Goal: Communication & Community: Answer question/provide support

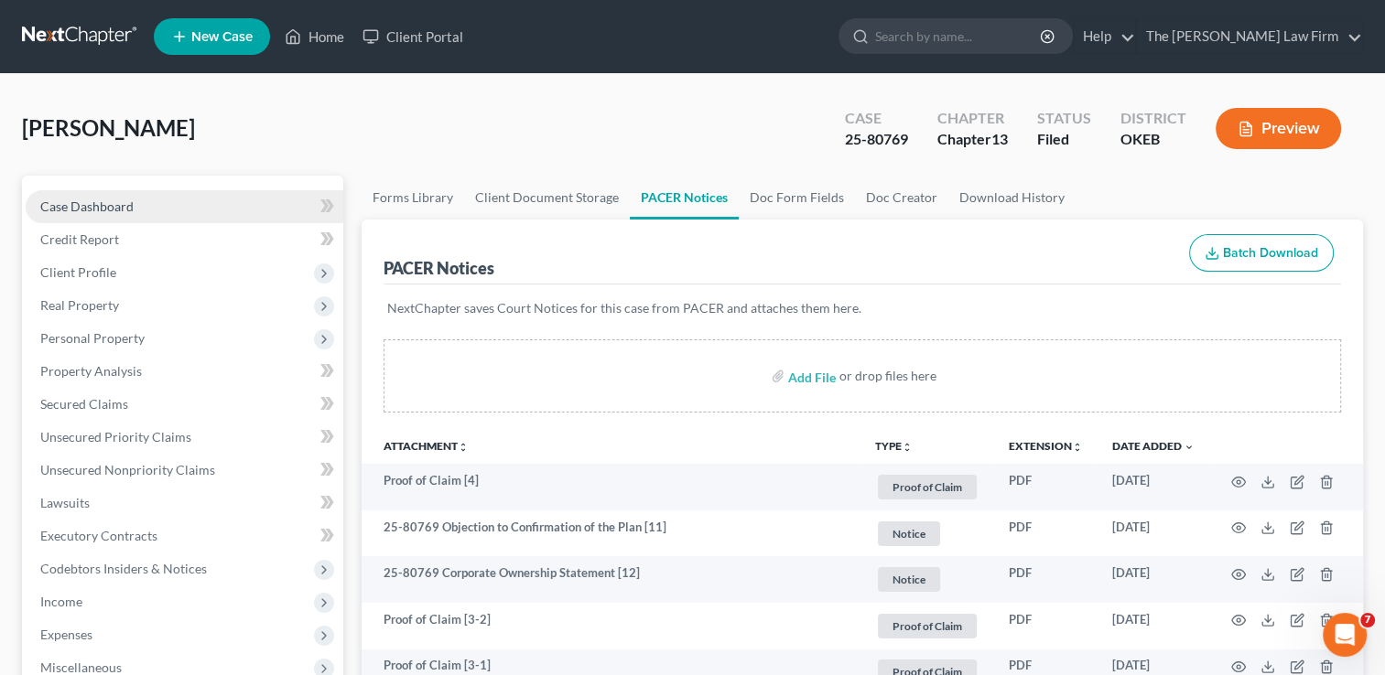
drag, startPoint x: 114, startPoint y: 207, endPoint x: 111, endPoint y: 196, distance: 11.6
click at [115, 207] on span "Case Dashboard" at bounding box center [86, 207] width 93 height 16
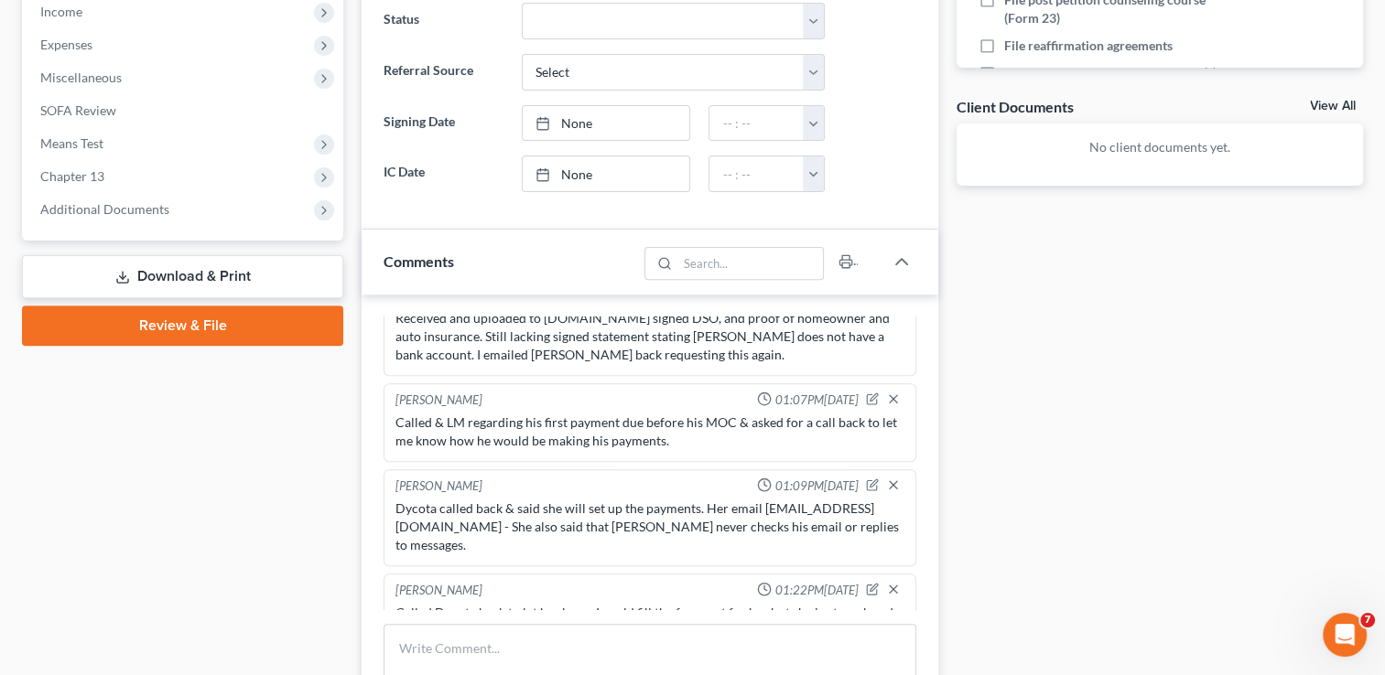
scroll to position [641, 0]
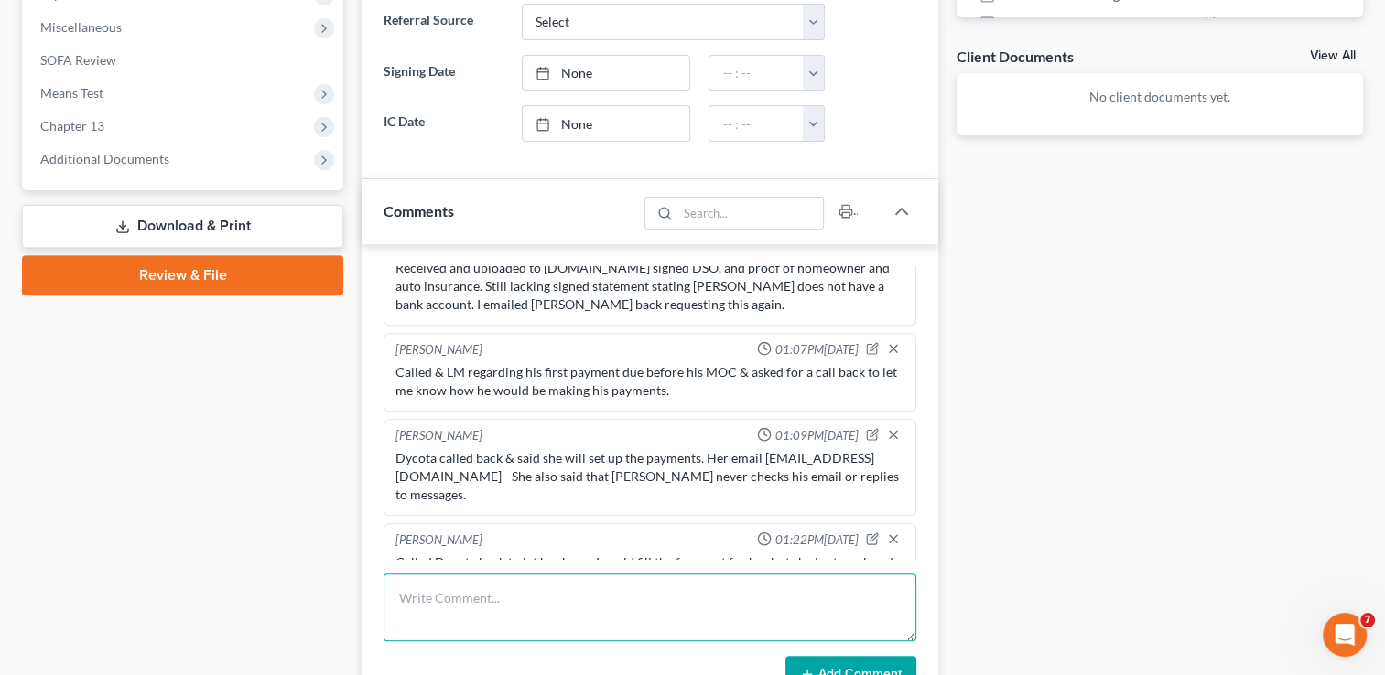
click at [519, 593] on textarea at bounding box center [649, 608] width 533 height 68
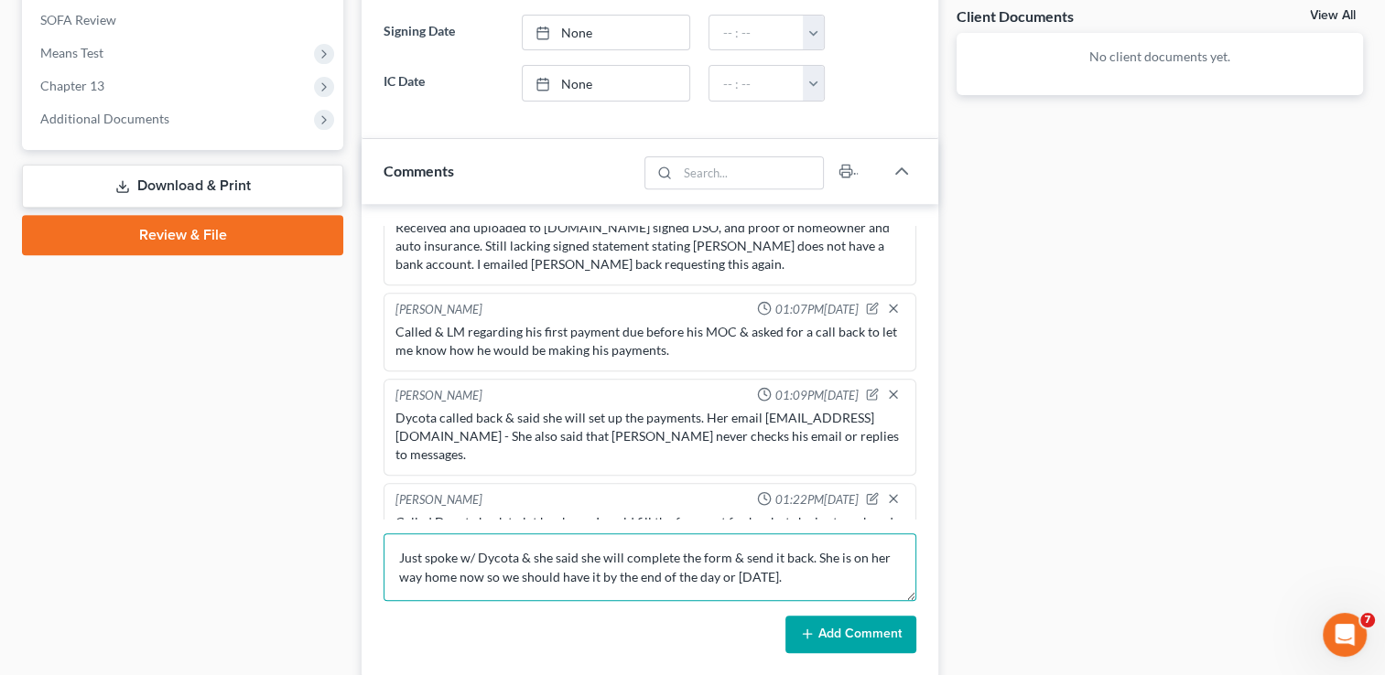
scroll to position [824, 0]
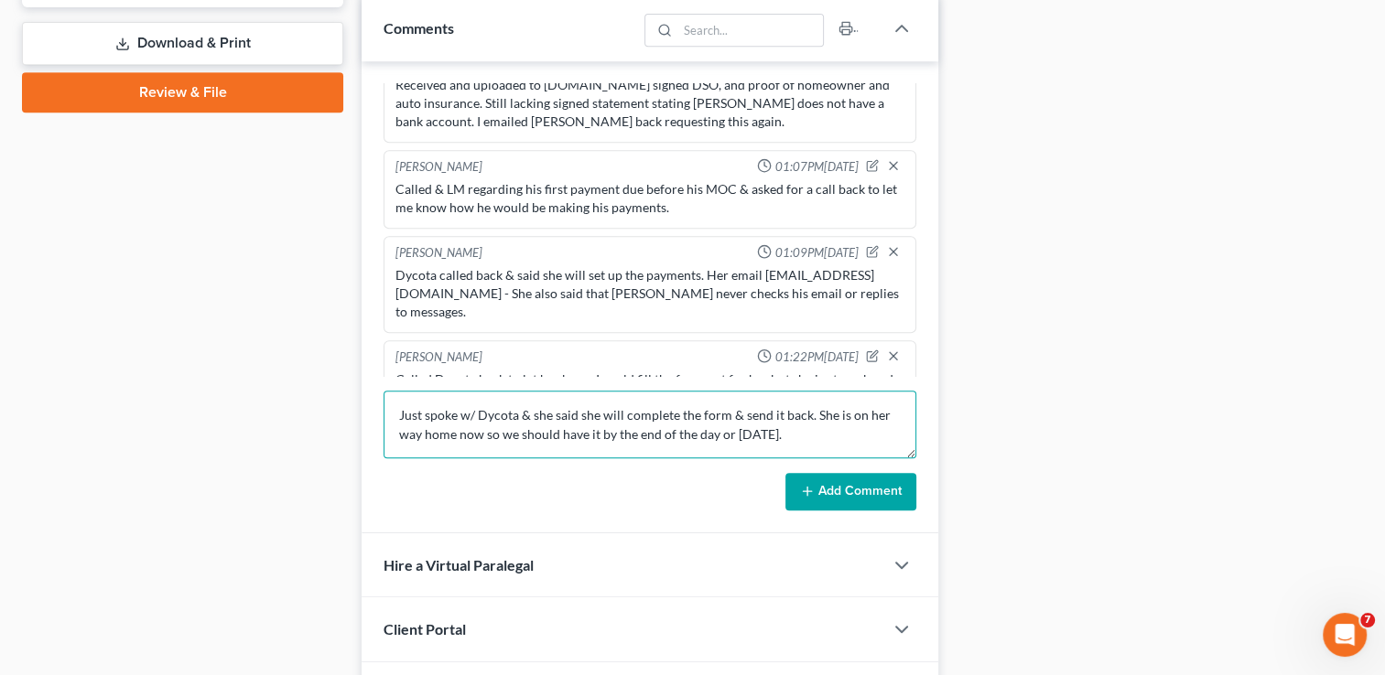
type textarea "Just spoke w/ Dycota & she said she will complete the form & send it back. She …"
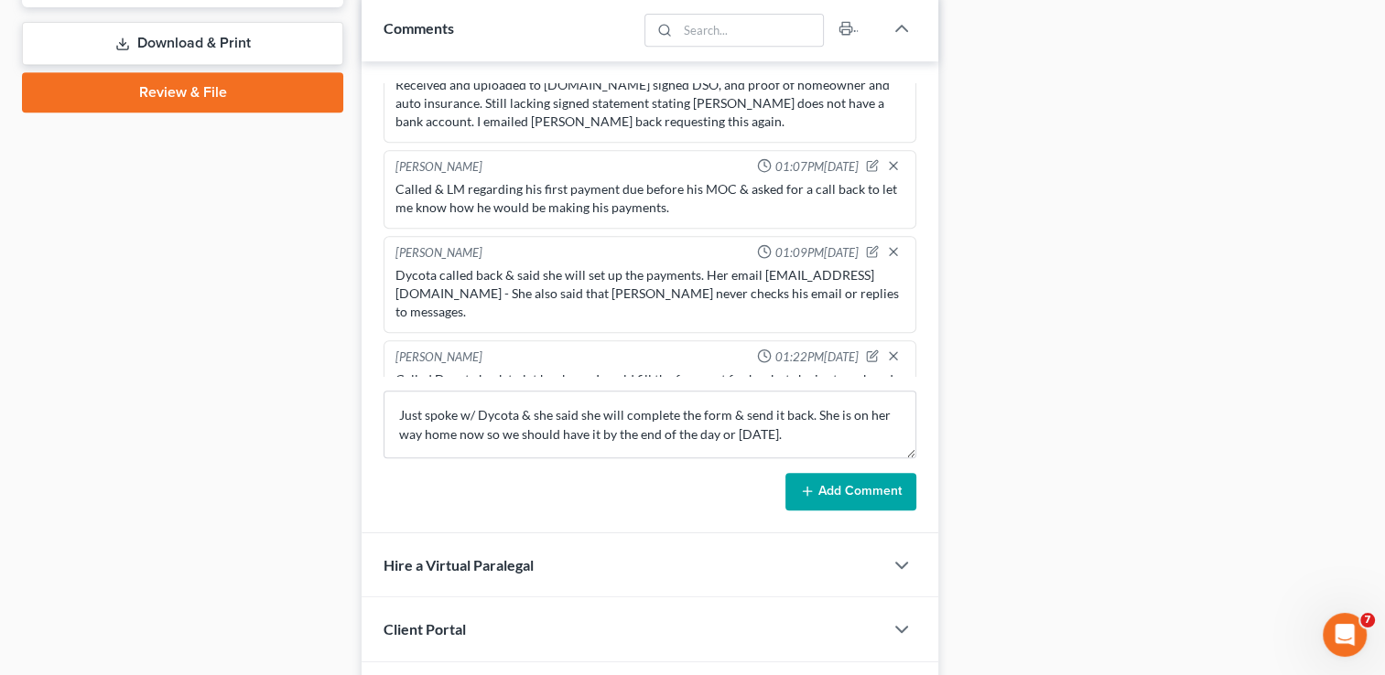
click at [817, 495] on button "Add Comment" at bounding box center [850, 492] width 131 height 38
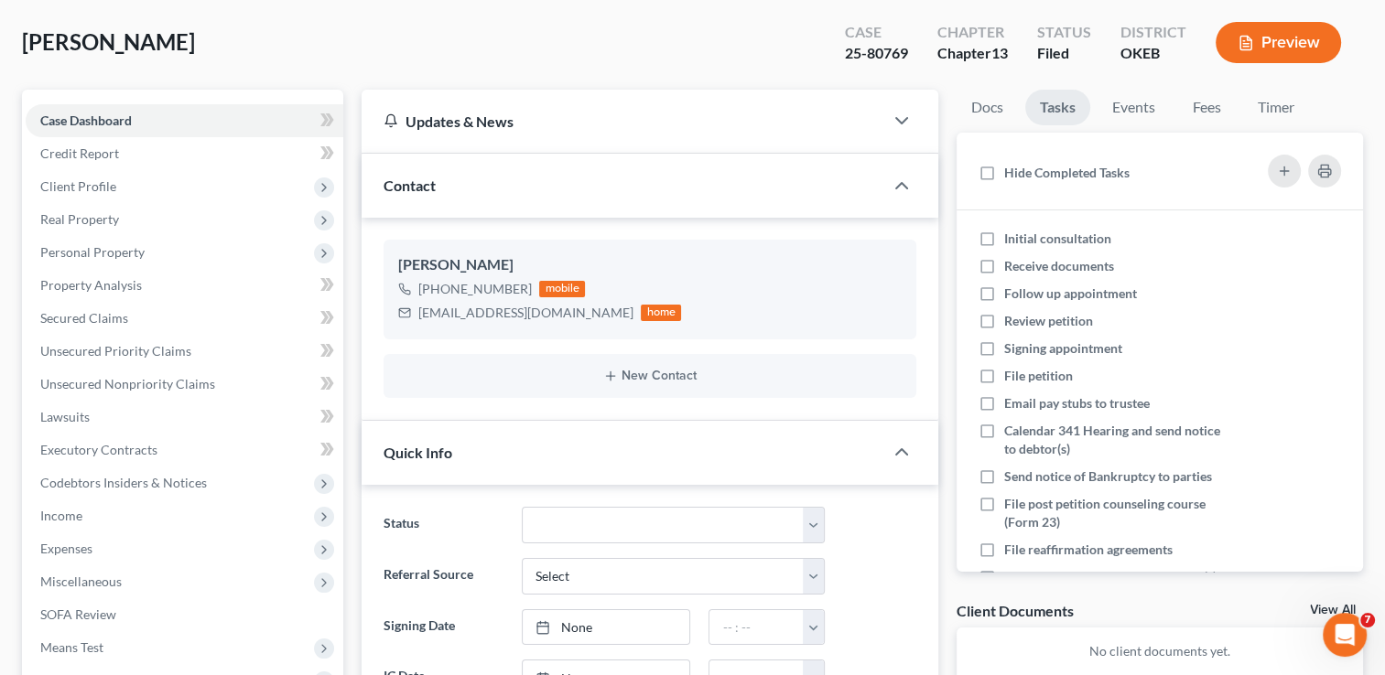
scroll to position [0, 0]
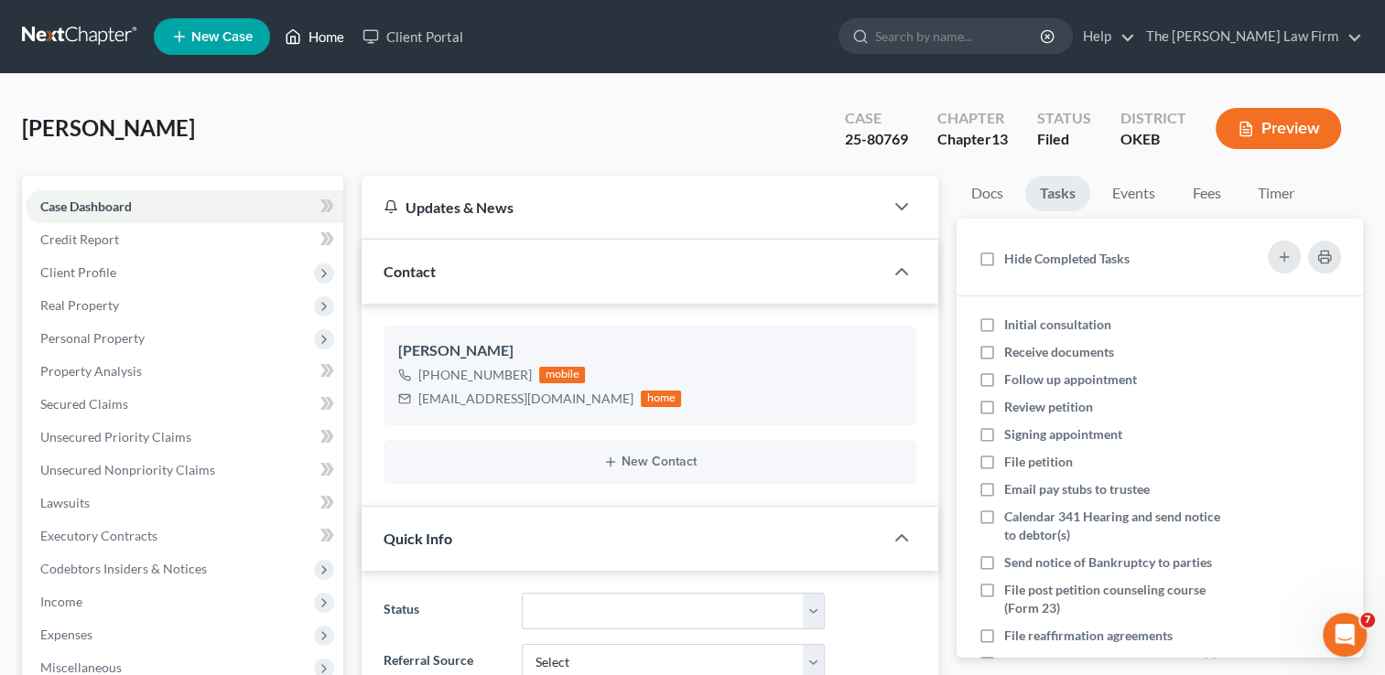
click at [308, 34] on link "Home" at bounding box center [314, 36] width 78 height 33
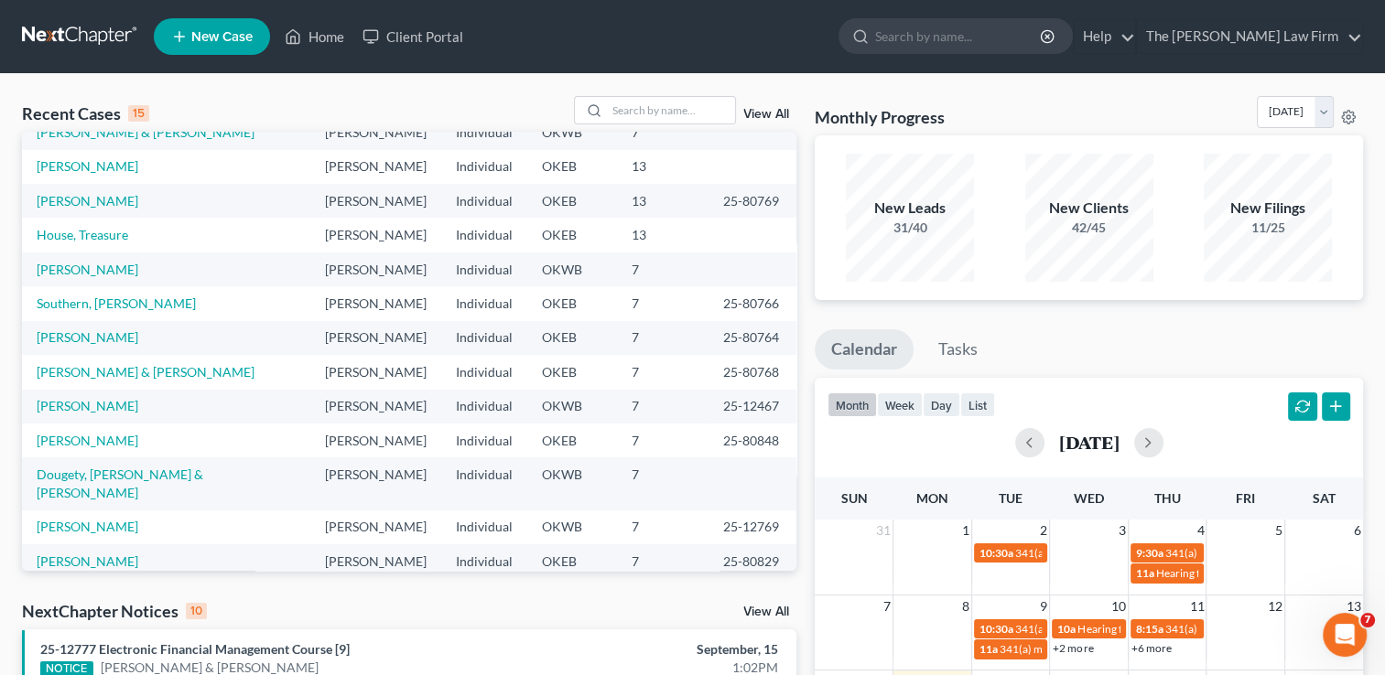
scroll to position [125, 0]
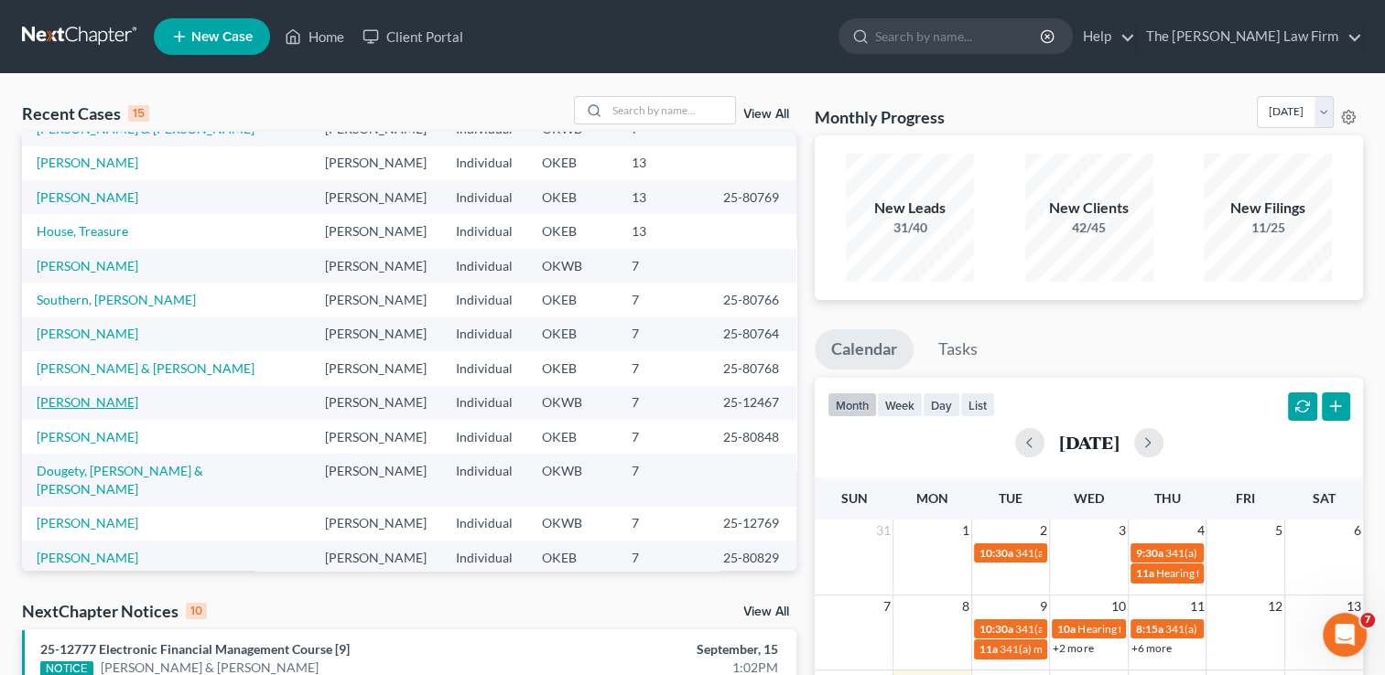
click at [106, 405] on link "[PERSON_NAME]" at bounding box center [88, 402] width 102 height 16
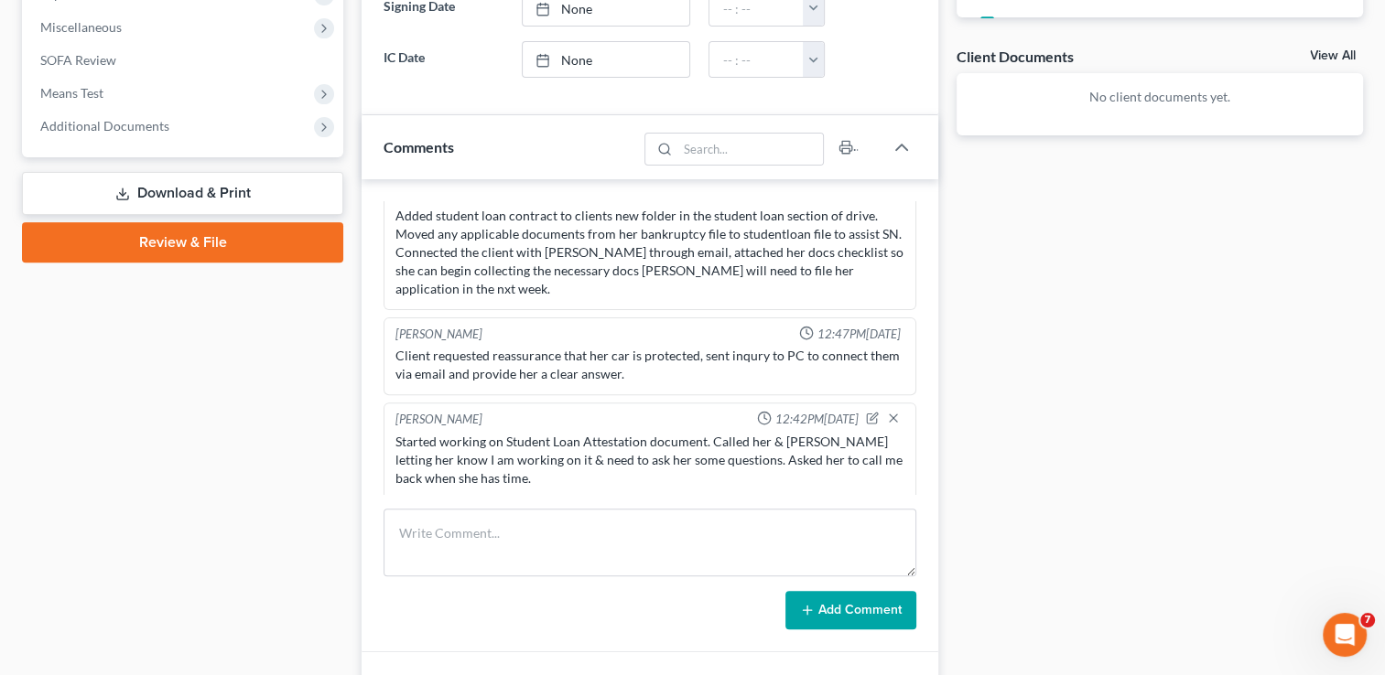
scroll to position [915, 0]
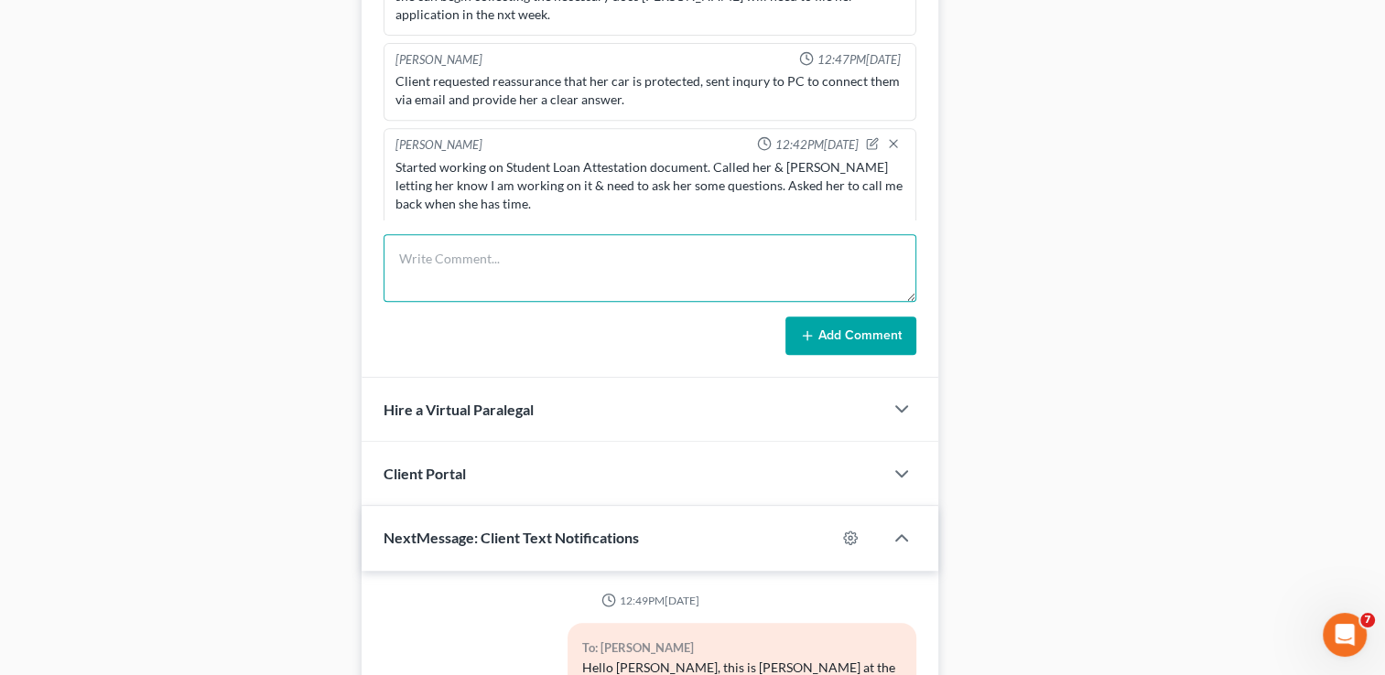
click at [568, 259] on textarea at bounding box center [649, 268] width 533 height 68
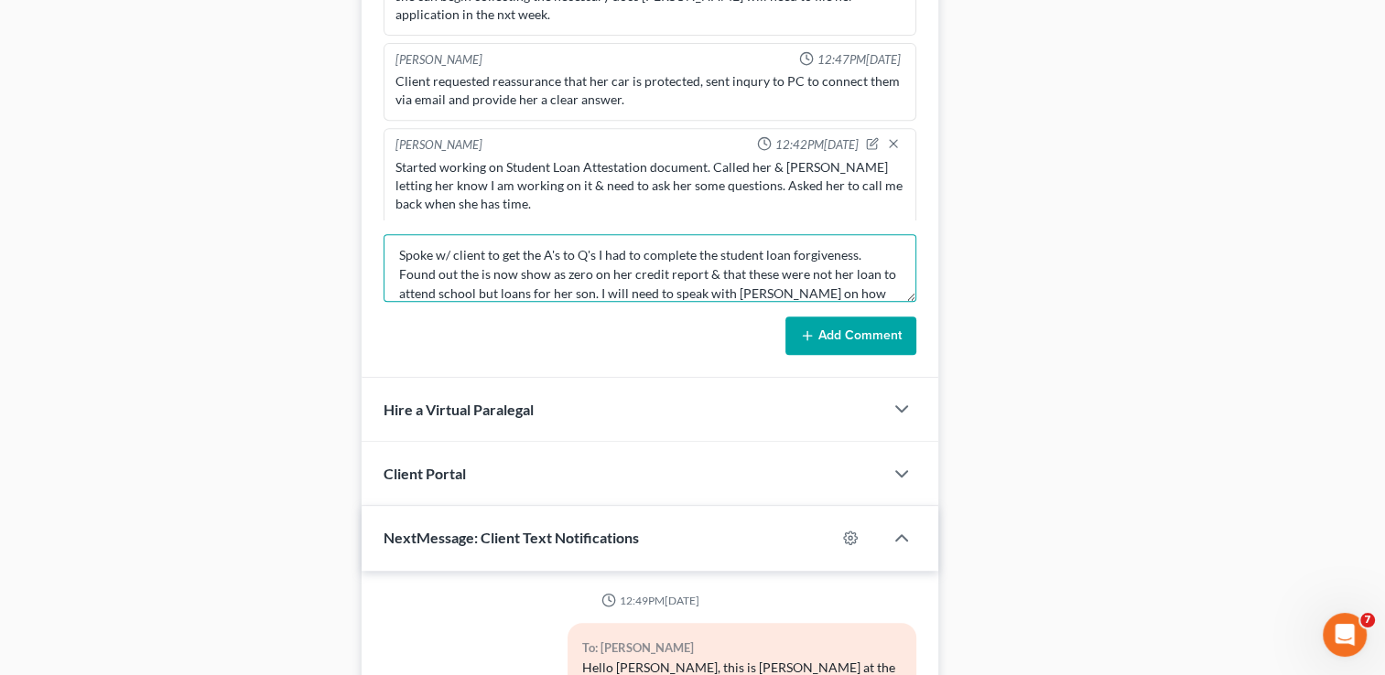
scroll to position [22, 0]
type textarea "Spoke w/ client to get the A's to Q's I had to complete the student loan forgiv…"
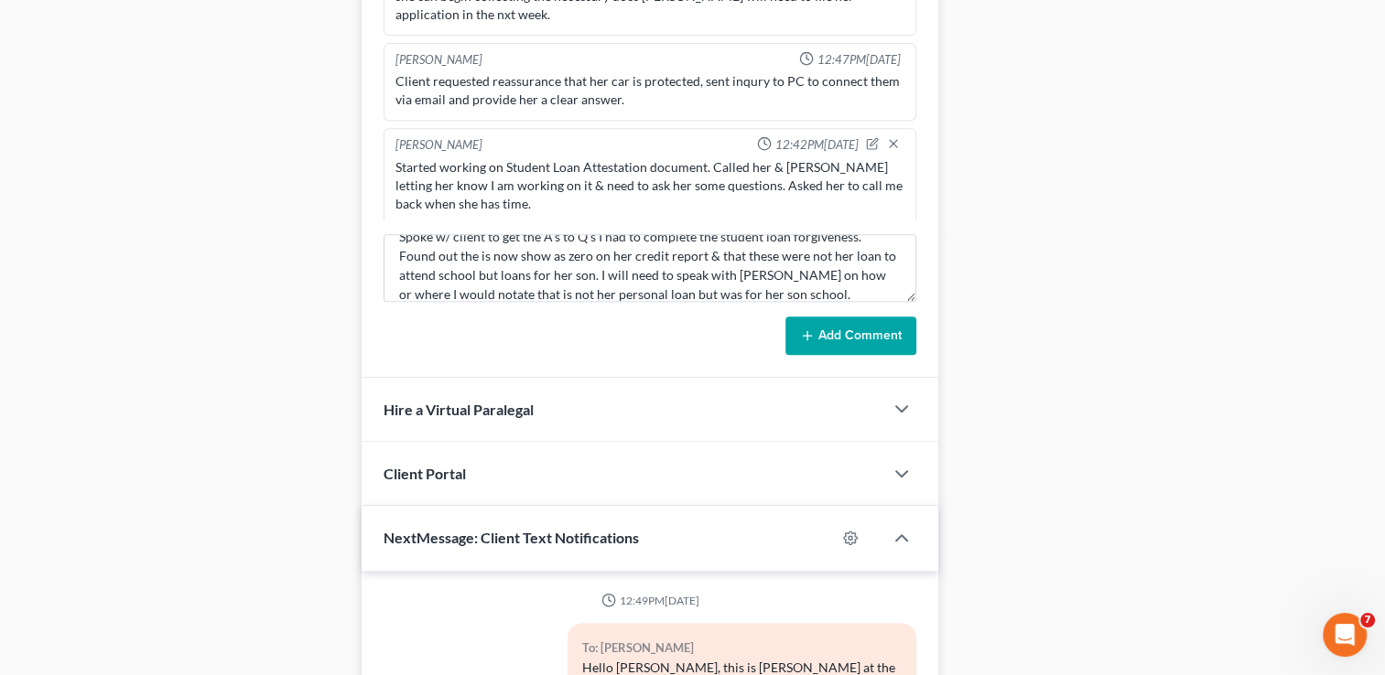
click at [896, 325] on button "Add Comment" at bounding box center [850, 336] width 131 height 38
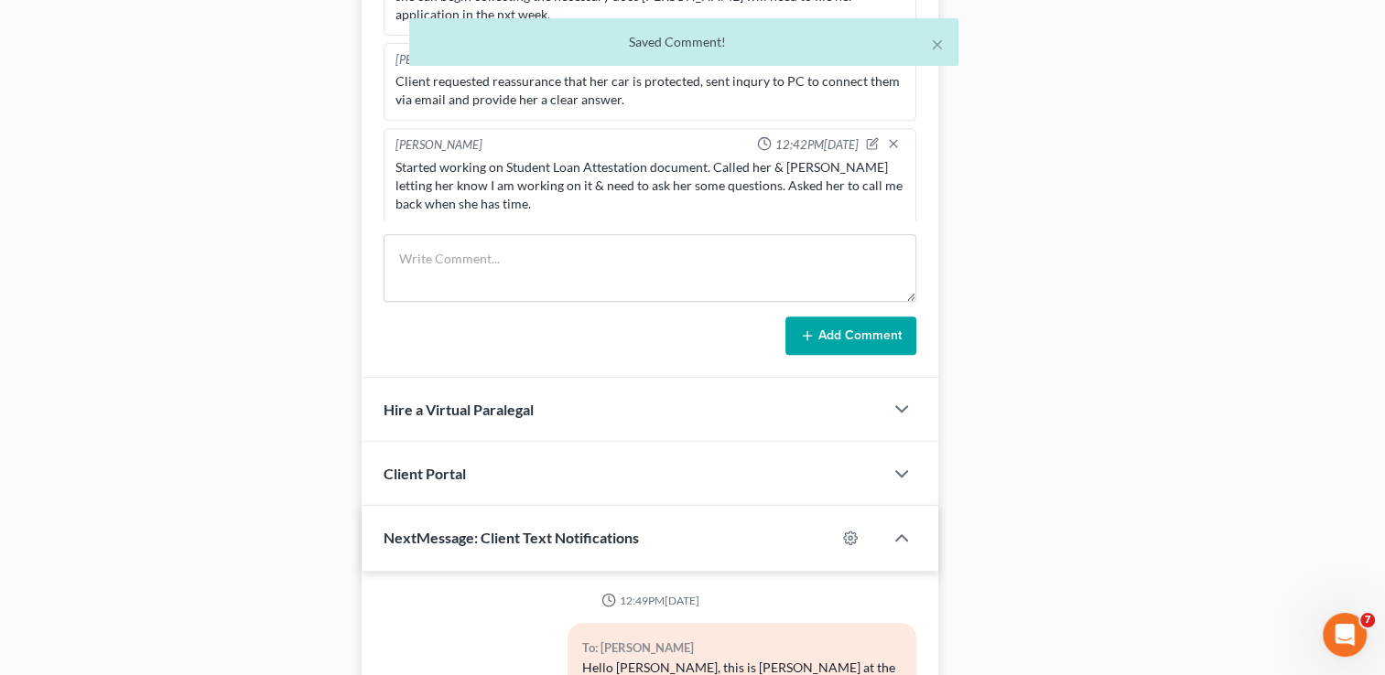
scroll to position [864, 0]
